Goal: Find specific page/section: Find specific page/section

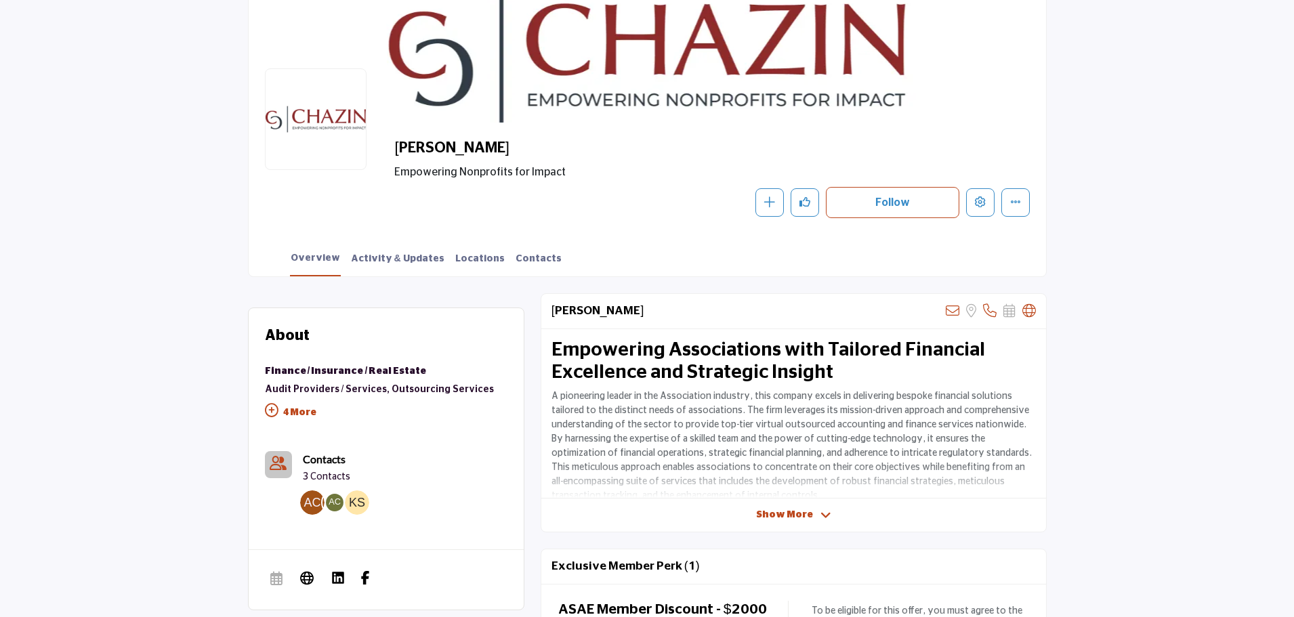
scroll to position [135, 0]
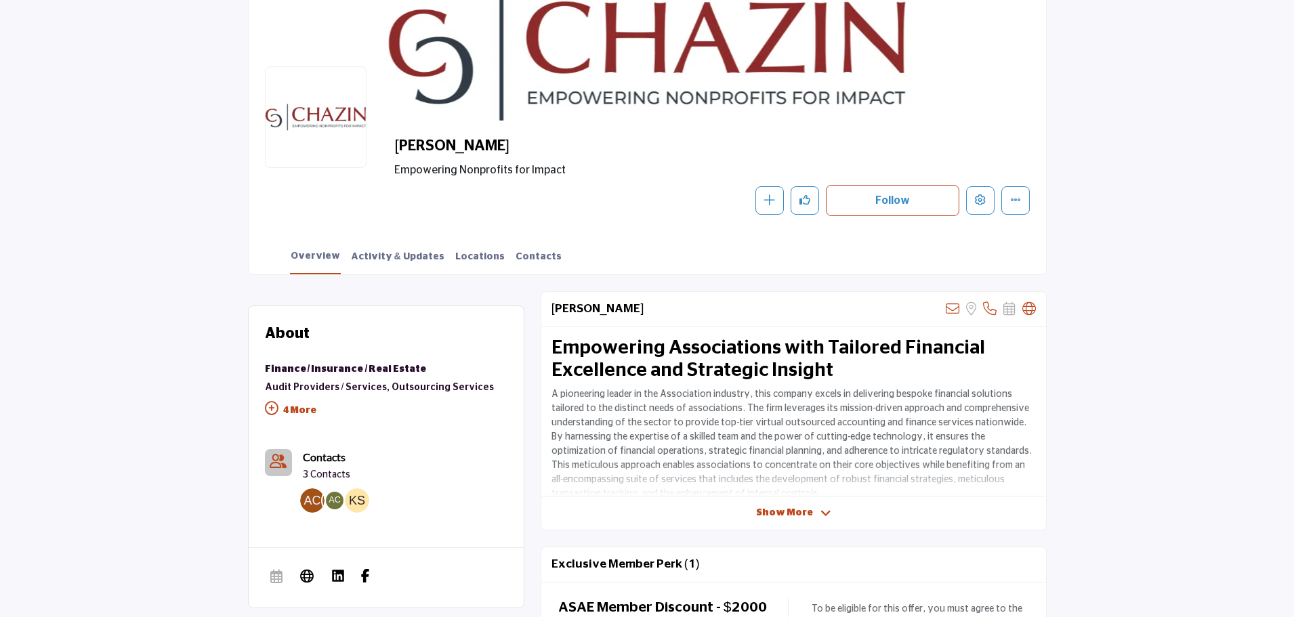
click at [1173, 97] on section "Home Suppliers & Services Chazin Chazin Empowering Nonprofits for Impact" at bounding box center [647, 112] width 1294 height 326
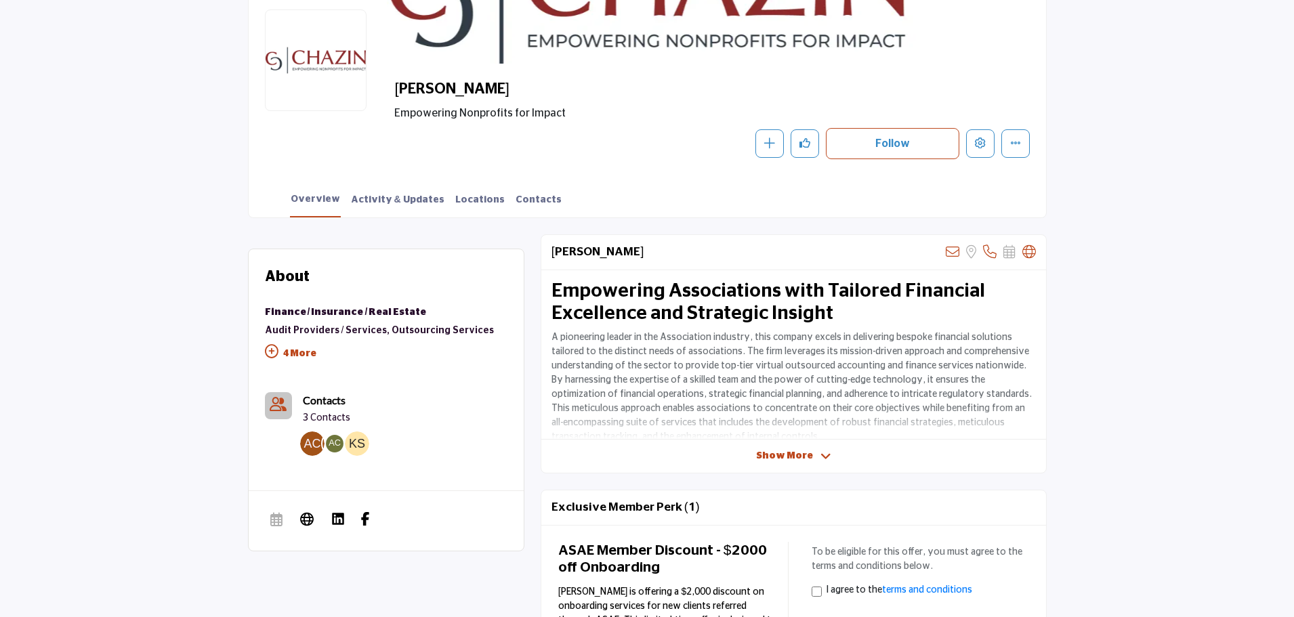
scroll to position [185, 0]
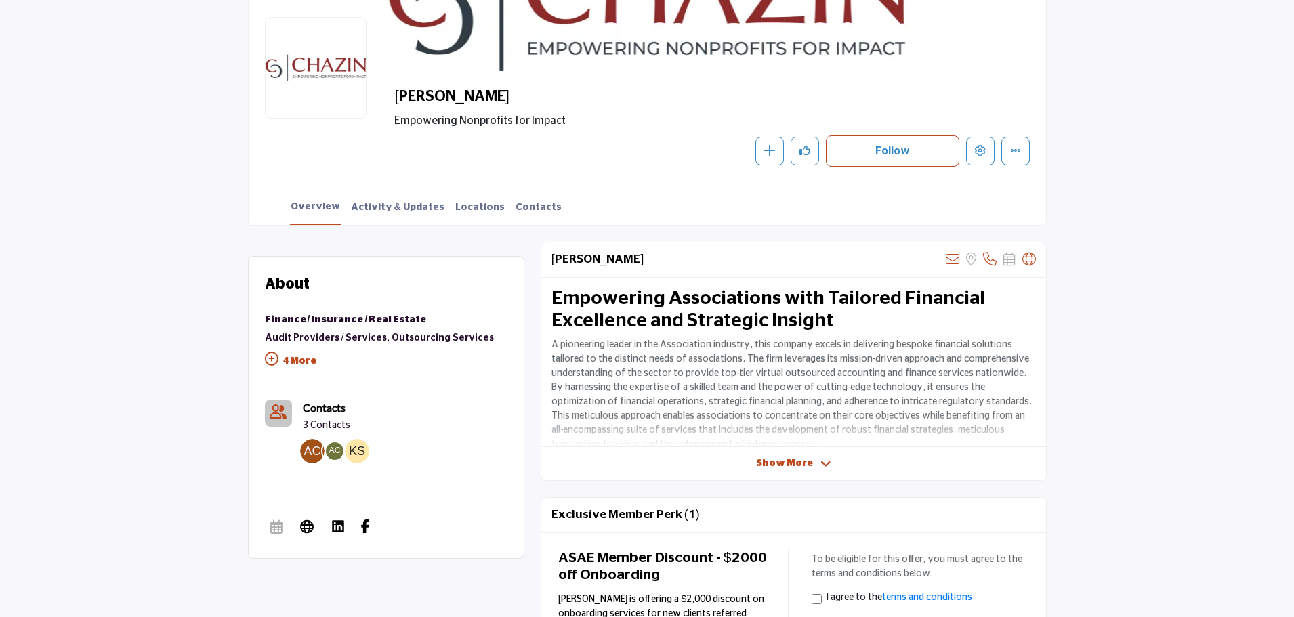
click at [301, 362] on p "4 More" at bounding box center [380, 363] width 230 height 30
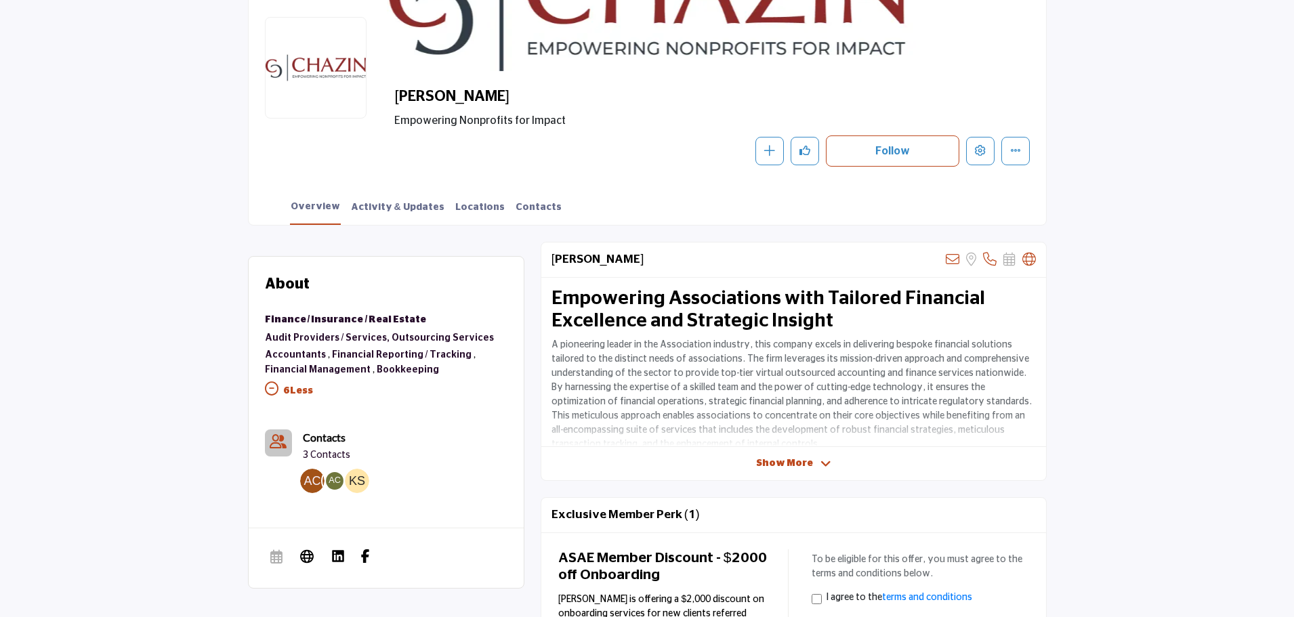
click at [307, 339] on link "Audit Providers / Services," at bounding box center [327, 337] width 125 height 9
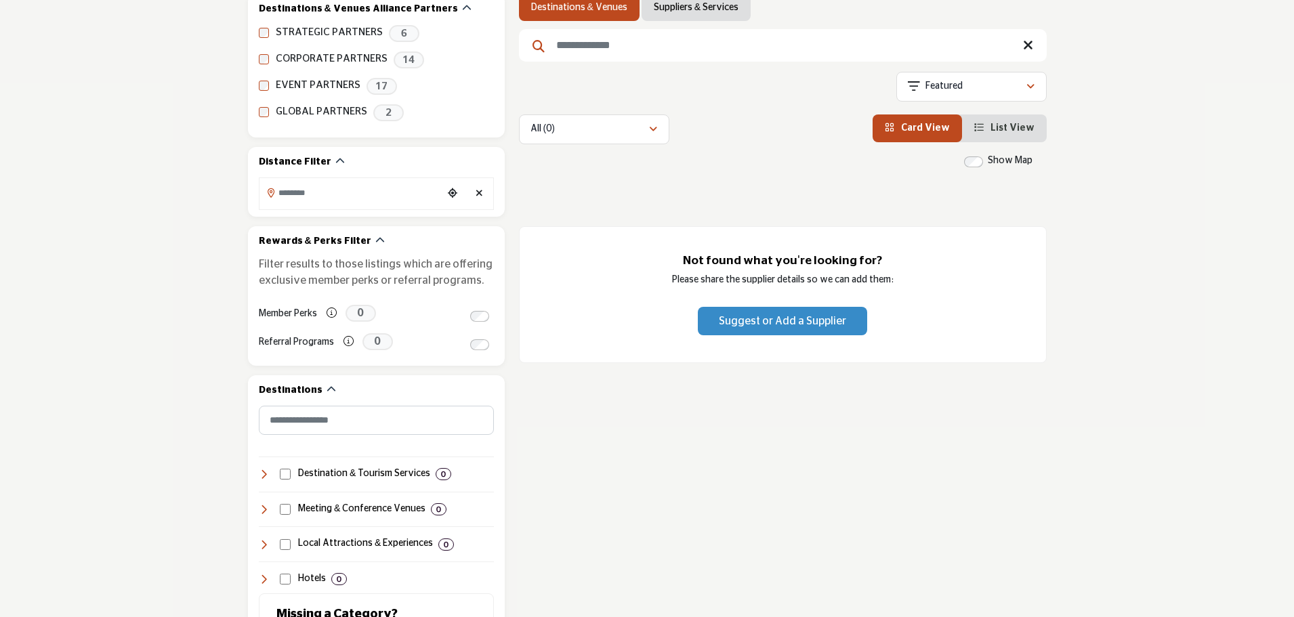
scroll to position [77, 0]
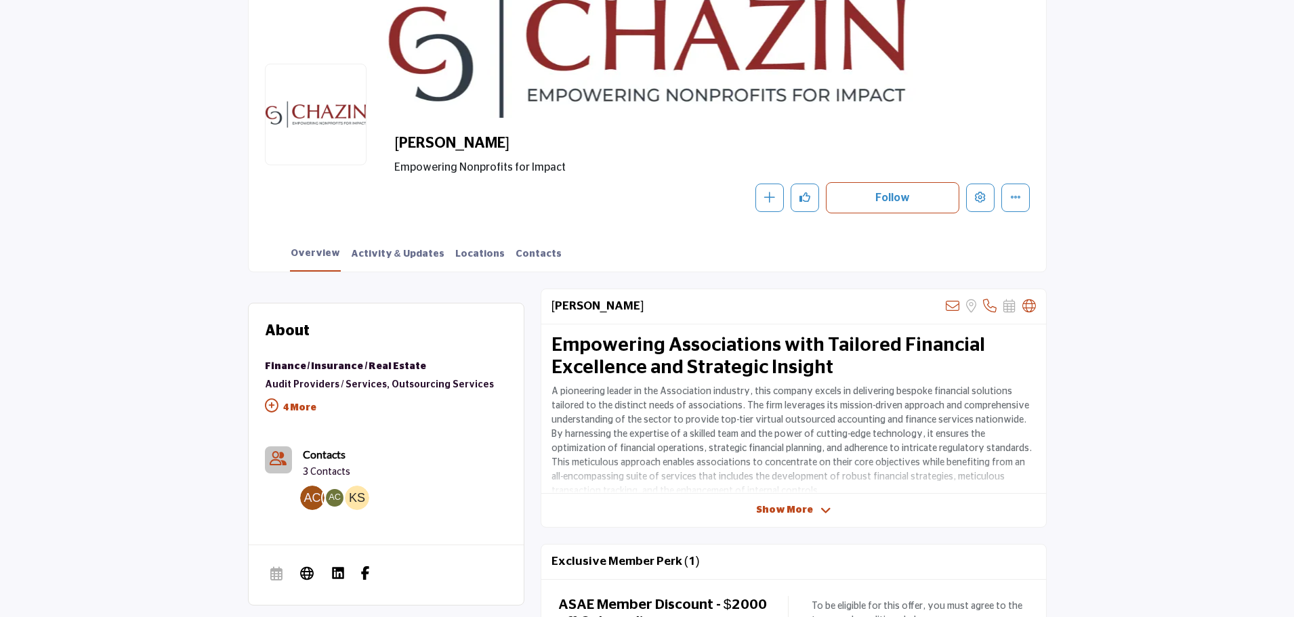
scroll to position [117, 0]
